Goal: Transaction & Acquisition: Purchase product/service

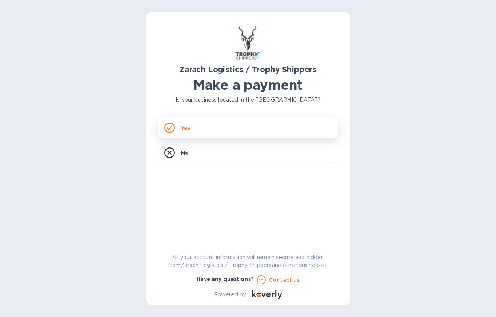
click at [225, 129] on div "Yes" at bounding box center [248, 127] width 180 height 21
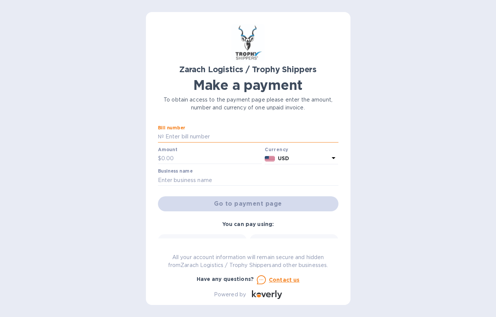
click at [206, 136] on input "text" at bounding box center [251, 136] width 174 height 11
drag, startPoint x: 188, startPoint y: 138, endPoint x: 150, endPoint y: 138, distance: 38.4
click at [150, 138] on div "Zarach Logistics / Trophy Shippers Make a payment To obtain access to the payme…" at bounding box center [248, 158] width 205 height 293
paste input "B00172784"
type input "B00172784"
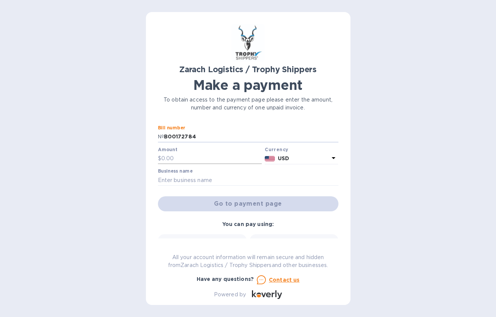
click at [177, 156] on input "text" at bounding box center [211, 158] width 101 height 11
type input "828.50"
click at [182, 175] on input "text" at bounding box center [248, 179] width 180 height 11
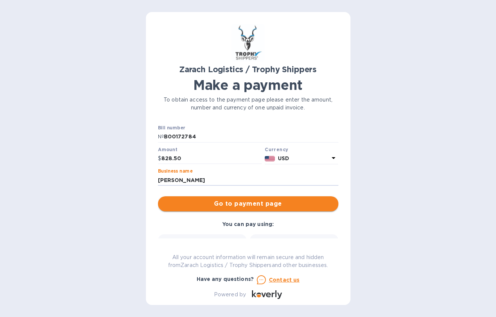
type input "[PERSON_NAME]"
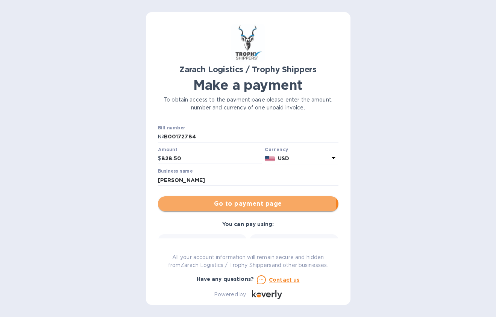
click at [240, 202] on span "Go to payment page" at bounding box center [248, 203] width 168 height 9
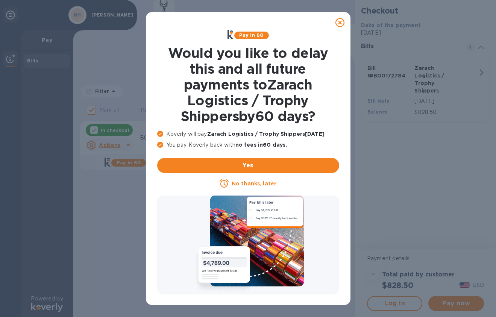
click at [265, 180] on u "No thanks, later" at bounding box center [254, 183] width 45 height 6
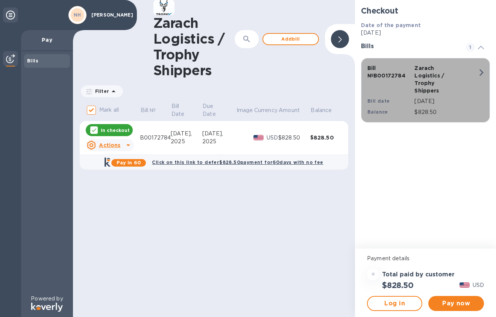
click at [480, 70] on icon "button" at bounding box center [481, 72] width 4 height 7
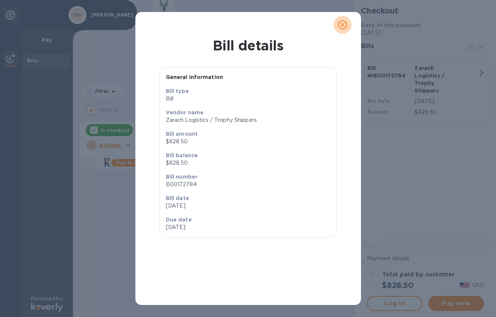
click at [342, 24] on icon "close" at bounding box center [343, 25] width 8 height 8
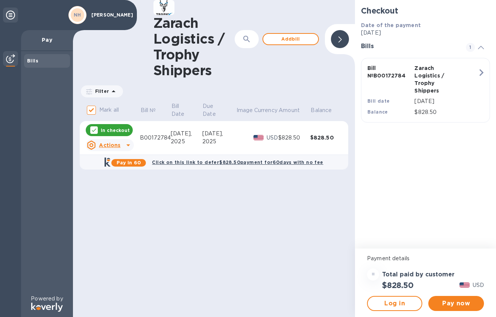
click at [122, 145] on div at bounding box center [128, 145] width 12 height 12
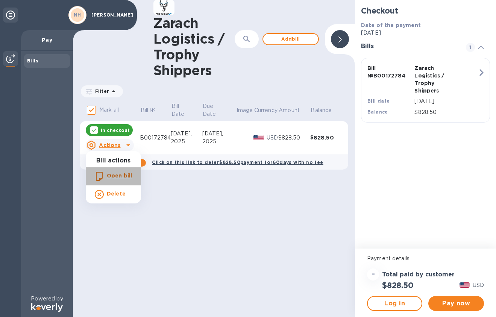
click at [118, 176] on b "Open bill" at bounding box center [119, 176] width 25 height 6
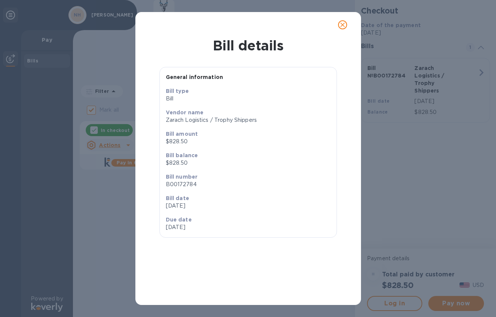
click at [343, 27] on icon "close" at bounding box center [343, 25] width 8 height 8
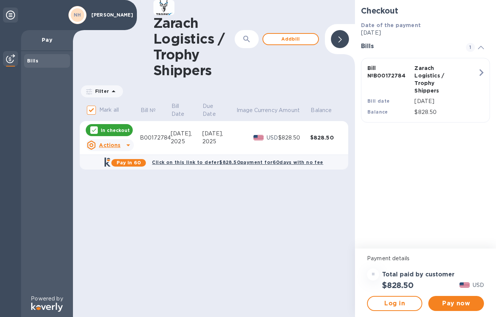
click at [249, 191] on div "Zarach Logistics / Trophy Shippers ​ Add bill Filter Amount Mark all Bill № Bil…" at bounding box center [214, 158] width 282 height 317
click at [212, 215] on div "Zarach Logistics / Trophy Shippers ​ Add bill Filter Amount Mark all Bill № Bil…" at bounding box center [214, 158] width 282 height 317
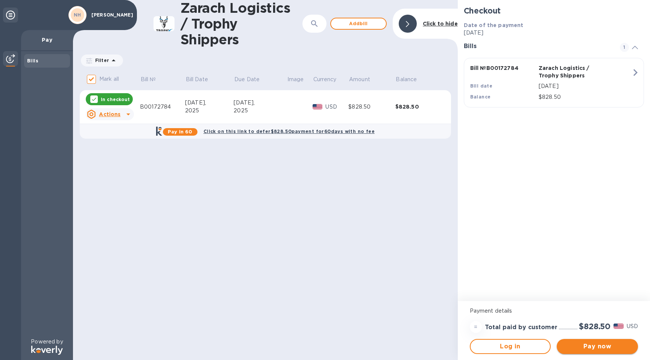
click at [496, 317] on span "Pay now" at bounding box center [596, 346] width 69 height 9
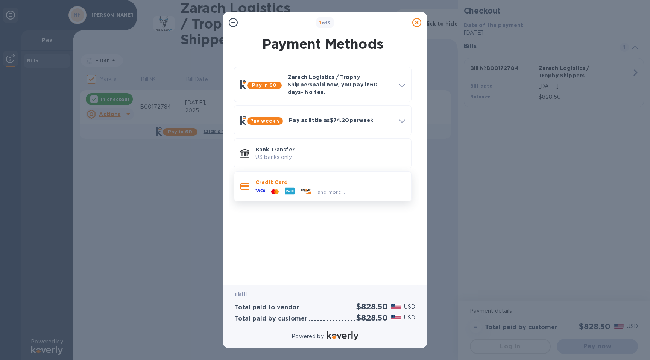
click at [262, 186] on icon at bounding box center [260, 191] width 10 height 10
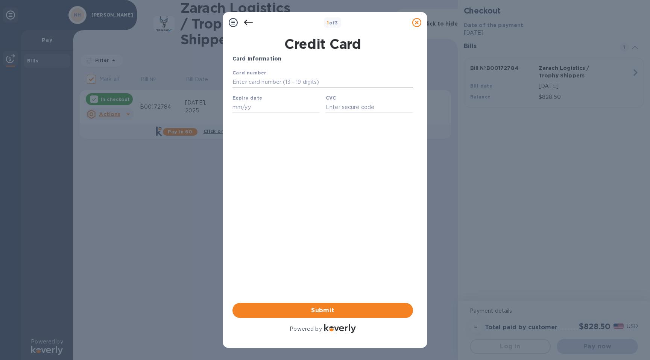
click at [262, 82] on input "text" at bounding box center [322, 82] width 180 height 11
type input "[CREDIT_CARD_NUMBER]"
type input "09/29"
type input "785"
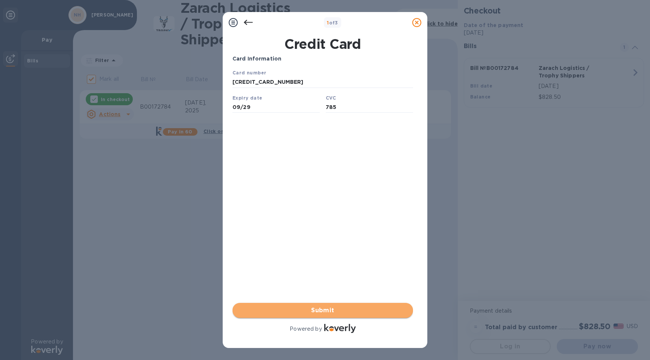
click at [323, 310] on span "Submit" at bounding box center [322, 310] width 168 height 9
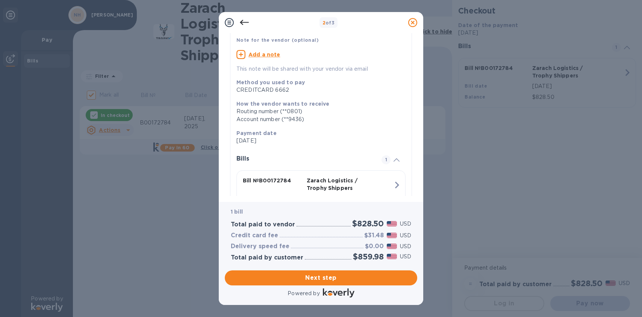
scroll to position [58, 0]
click at [314, 279] on span "Next step" at bounding box center [321, 277] width 180 height 9
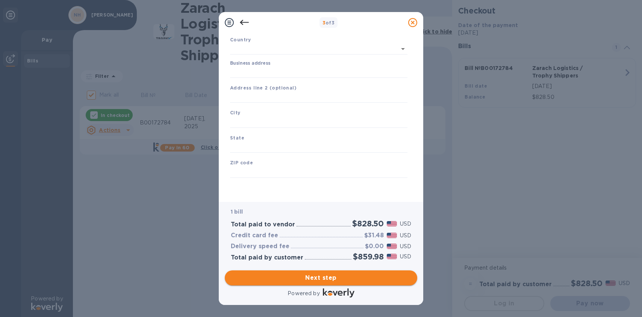
type input "[GEOGRAPHIC_DATA]"
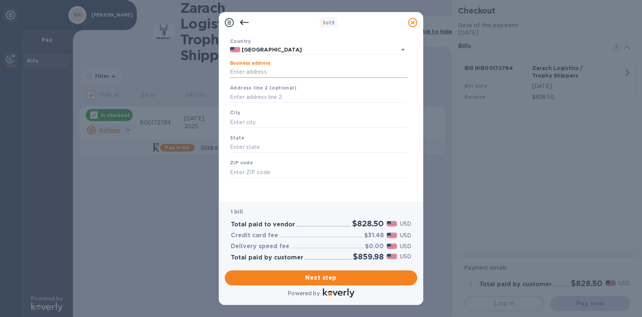
click at [266, 71] on input "Business address" at bounding box center [318, 72] width 177 height 11
type input "[STREET_ADDRESS]"
click at [266, 117] on input "text" at bounding box center [318, 122] width 177 height 11
click at [262, 123] on input "text" at bounding box center [318, 122] width 177 height 11
type input "[GEOGRAPHIC_DATA]"
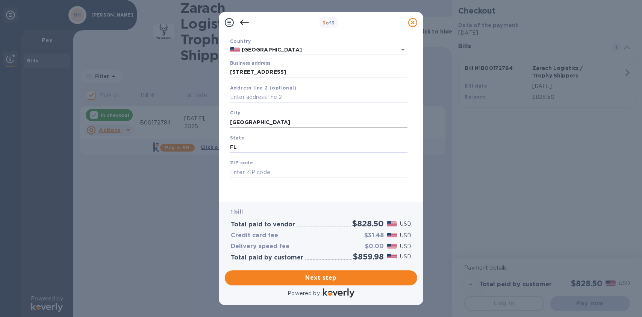
type input "FL"
type input "33157"
click at [354, 279] on span "Next step" at bounding box center [321, 277] width 180 height 9
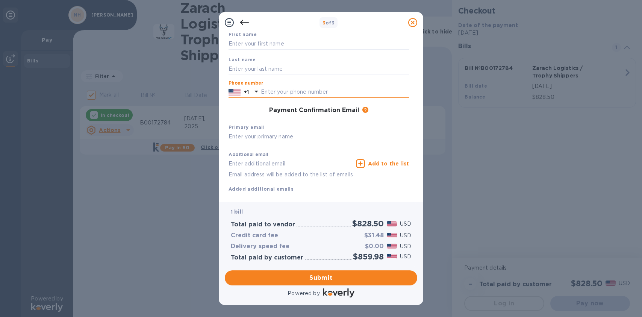
click at [279, 88] on input "text" at bounding box center [335, 91] width 148 height 11
type input "7866062036"
type input "[PERSON_NAME]"
type input "Hufeld"
type input "[EMAIL_ADDRESS][DOMAIN_NAME]"
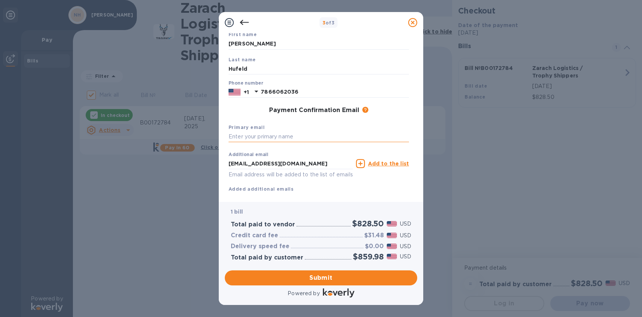
click at [262, 137] on input "text" at bounding box center [319, 136] width 180 height 11
drag, startPoint x: 114, startPoint y: 148, endPoint x: 72, endPoint y: 146, distance: 41.4
click at [72, 146] on div "3 of 3 Payment Contact Information First name [PERSON_NAME] Last name [PERSON_N…" at bounding box center [321, 158] width 642 height 317
click at [260, 139] on input "text" at bounding box center [319, 136] width 180 height 11
paste input "[EMAIL_ADDRESS][DOMAIN_NAME]"
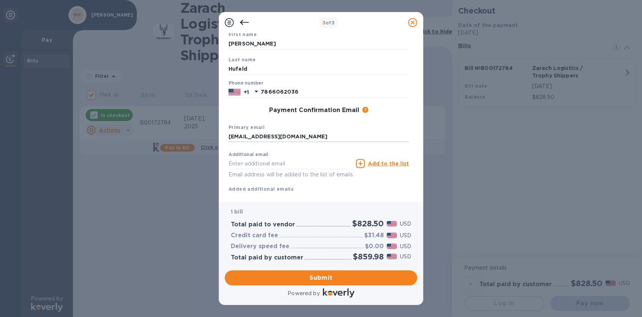
type input "[EMAIL_ADDRESS][DOMAIN_NAME]"
click at [309, 276] on span "Submit" at bounding box center [321, 277] width 180 height 9
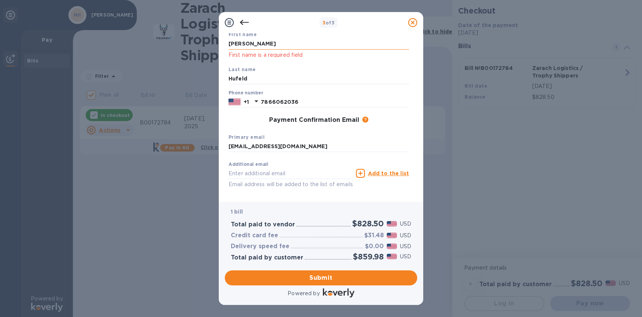
click at [273, 44] on input "[PERSON_NAME]" at bounding box center [319, 43] width 180 height 11
click at [320, 283] on button "Submit" at bounding box center [321, 277] width 193 height 15
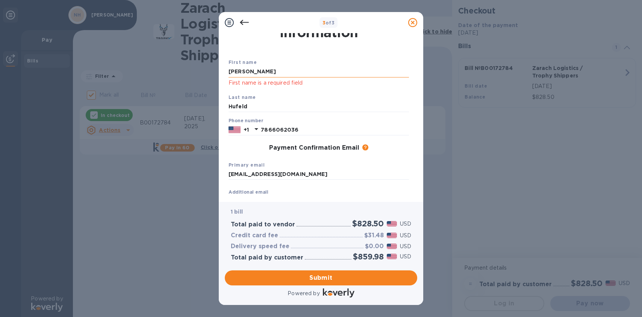
scroll to position [0, 0]
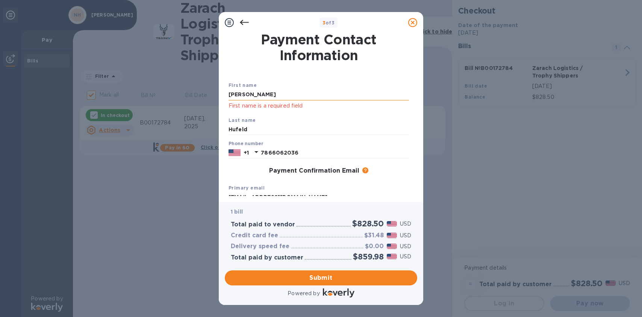
click at [275, 93] on input "[PERSON_NAME]" at bounding box center [319, 94] width 180 height 11
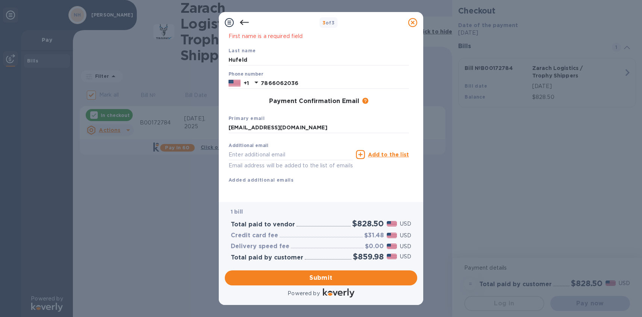
scroll to position [78, 0]
type input "[PERSON_NAME]"
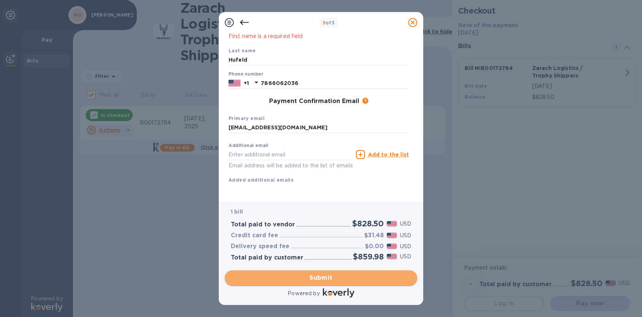
click at [324, 282] on span "Submit" at bounding box center [321, 277] width 180 height 9
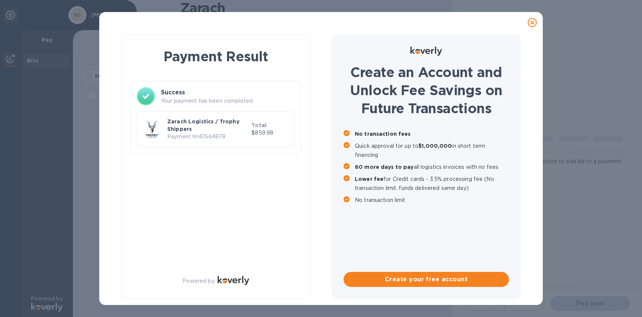
checkbox input "false"
click at [496, 21] on icon at bounding box center [532, 22] width 9 height 9
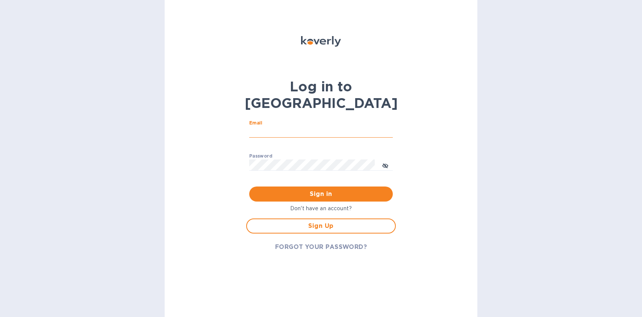
click at [277, 126] on input "Email" at bounding box center [321, 131] width 144 height 11
click at [312, 215] on div "Sign Up" at bounding box center [321, 225] width 156 height 21
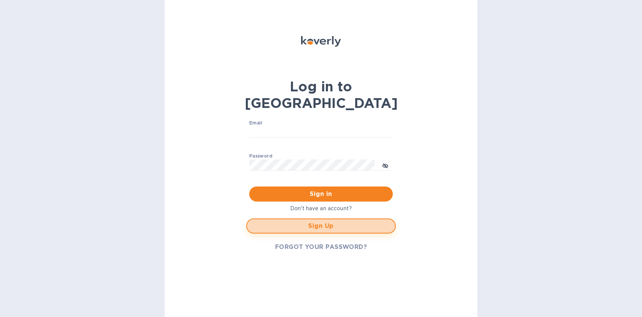
click at [316, 221] on span "Sign Up" at bounding box center [321, 225] width 136 height 9
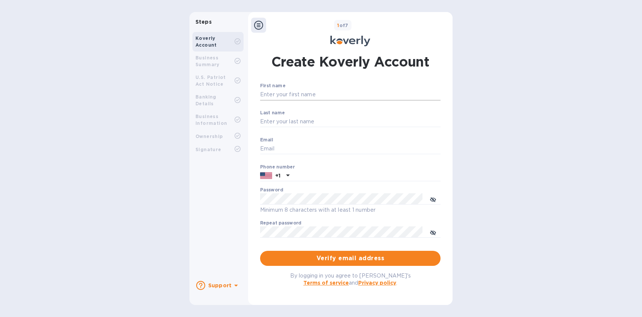
click at [285, 91] on input "First name" at bounding box center [350, 94] width 180 height 11
type input "[PERSON_NAME]"
type input "Hufeld"
type input "[EMAIL_ADDRESS][DOMAIN_NAME]"
type input "7866062036"
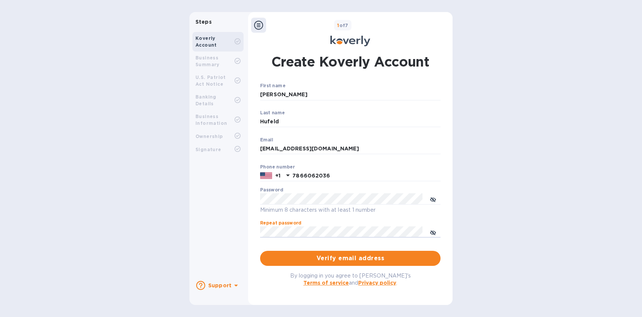
click at [260, 251] on button "Verify email address" at bounding box center [350, 258] width 180 height 15
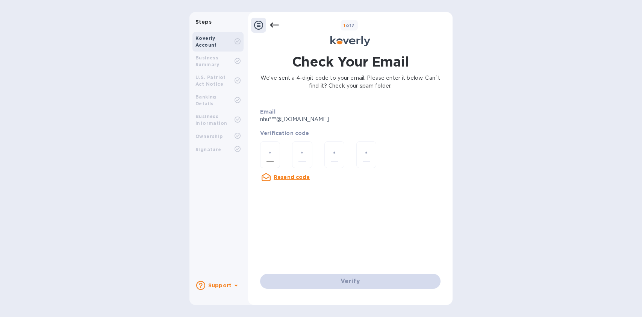
click at [269, 157] on input "number" at bounding box center [270, 155] width 7 height 14
type input "3"
type input "4"
type input "8"
type input "1"
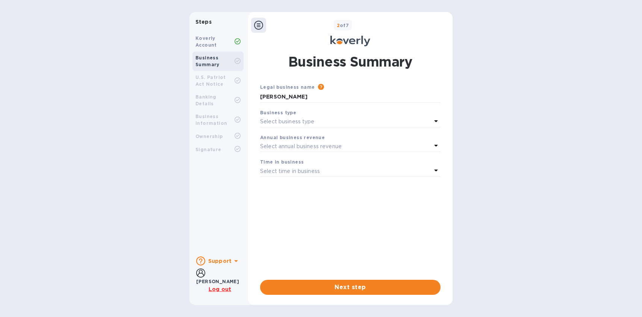
click at [302, 122] on p "Select business type" at bounding box center [287, 122] width 55 height 8
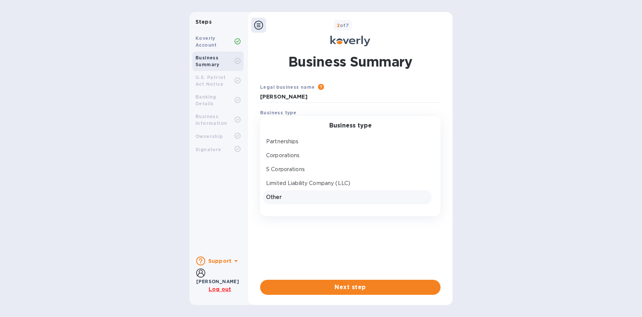
click at [287, 196] on p "Other" at bounding box center [347, 197] width 162 height 8
click at [283, 145] on input "text" at bounding box center [350, 144] width 180 height 11
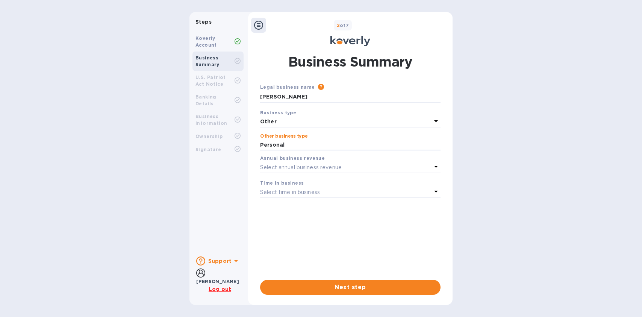
type input "Personal"
click at [319, 166] on p "Select annual business revenue" at bounding box center [301, 168] width 82 height 8
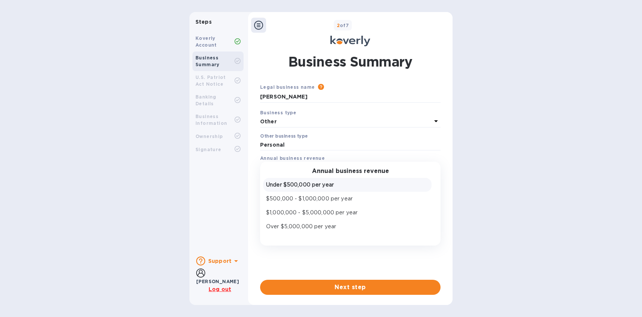
click at [305, 185] on p "Under $500,000 per year" at bounding box center [347, 185] width 162 height 8
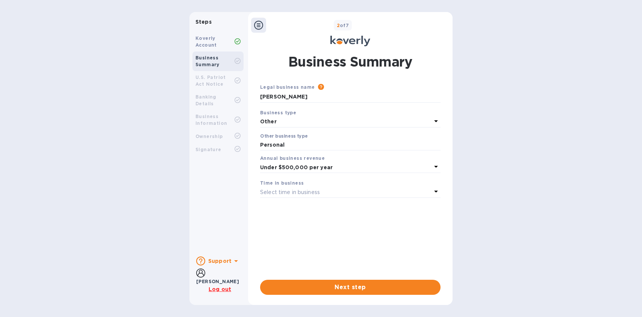
click at [283, 191] on p "Select time in business" at bounding box center [290, 192] width 60 height 8
click at [295, 209] on p "Less than 1 year" at bounding box center [347, 210] width 162 height 8
click at [356, 286] on span "Next step" at bounding box center [350, 287] width 168 height 9
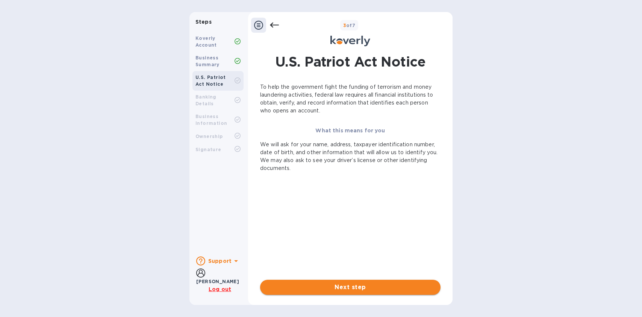
click at [327, 288] on span "Next step" at bounding box center [350, 287] width 168 height 9
